Goal: Check status: Check status

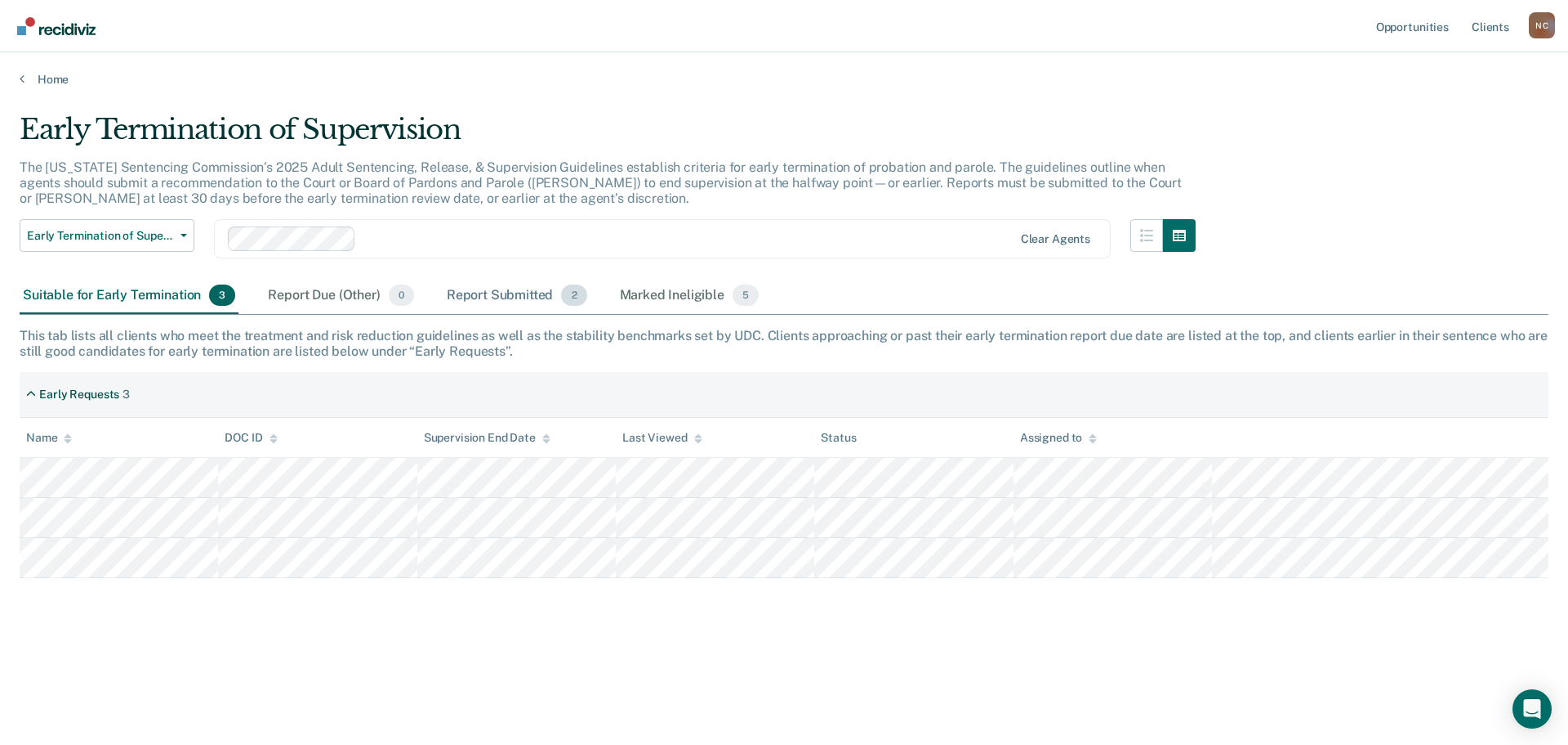
click at [478, 285] on div "Report Submitted 2" at bounding box center [517, 296] width 147 height 36
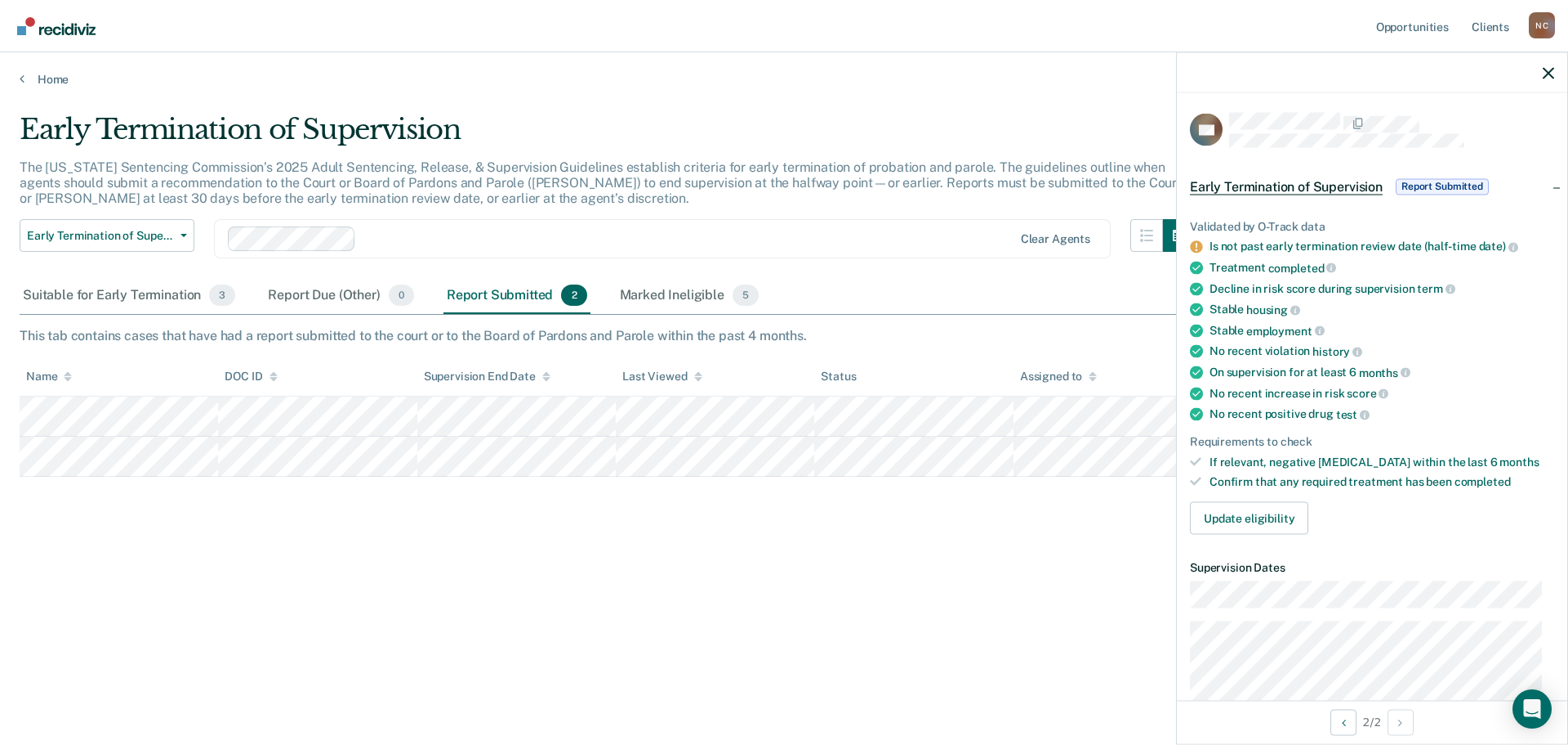
click at [792, 582] on div "Early Termination of Supervision The [US_STATE] Sentencing Commission’s 2025 Ad…" at bounding box center [784, 367] width 1529 height 509
click at [648, 291] on div "Marked Ineligible 5" at bounding box center [689, 296] width 146 height 36
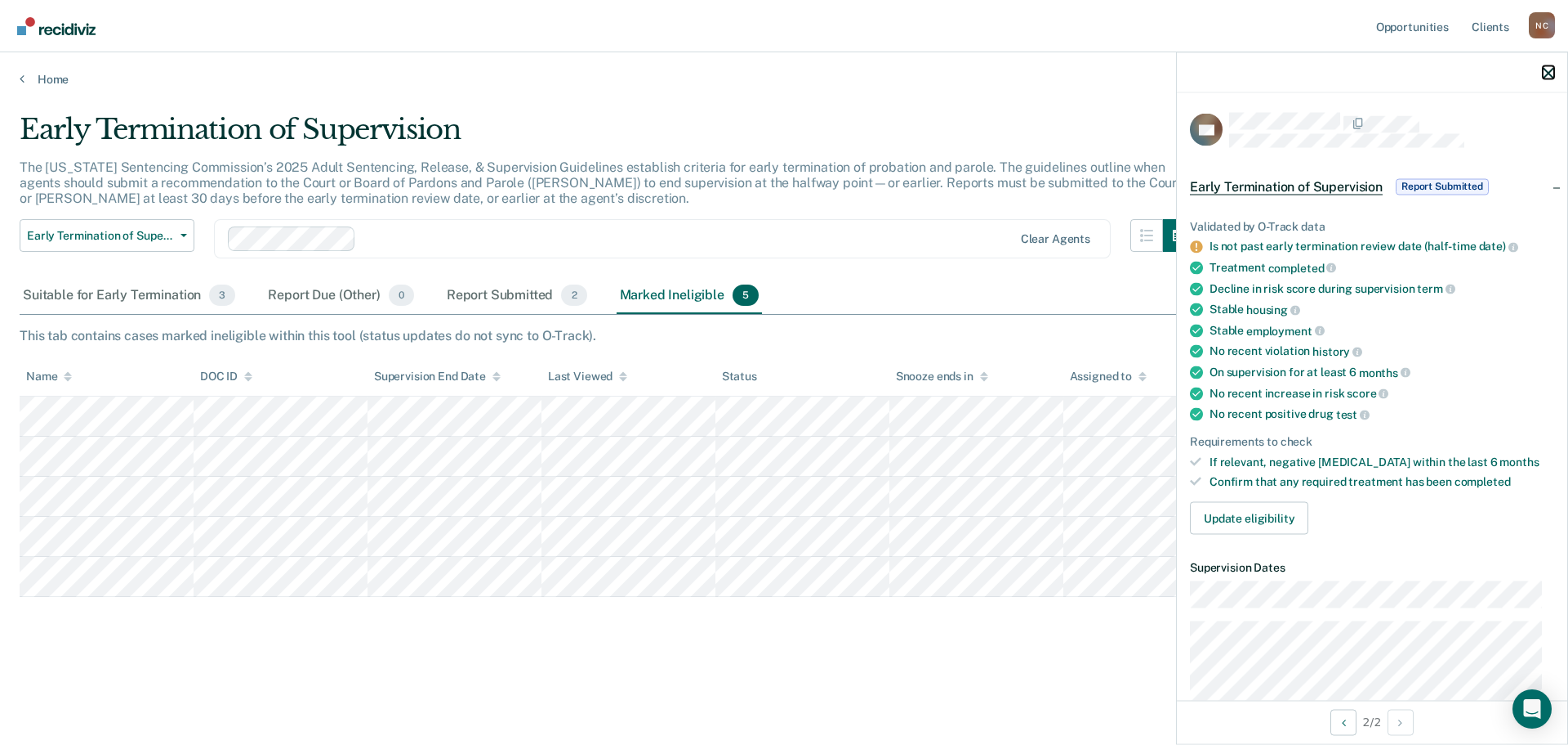
click at [1546, 66] on button "button" at bounding box center [1549, 72] width 12 height 14
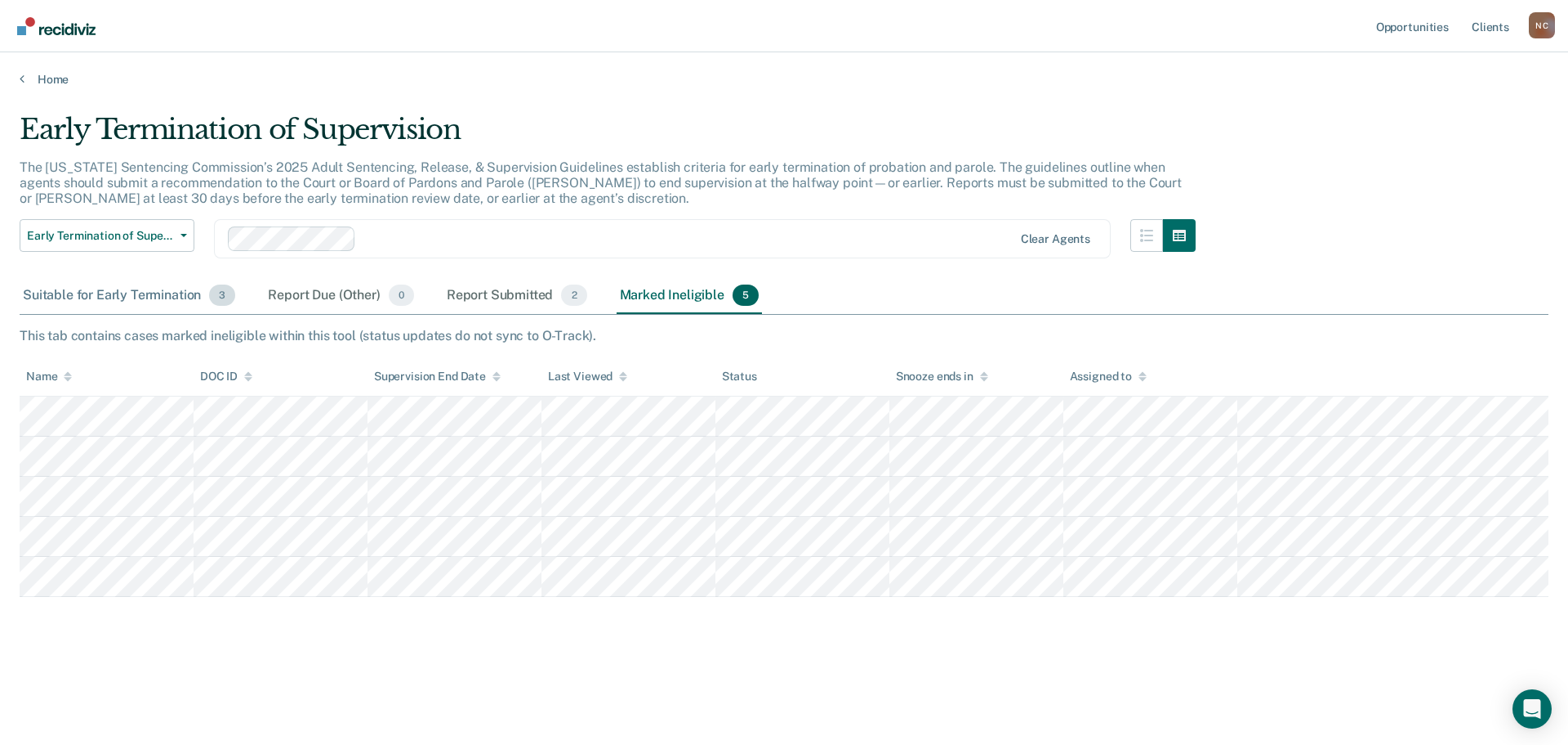
click at [96, 297] on div "Suitable for Early Termination 3" at bounding box center [129, 296] width 219 height 36
